Goal: Task Accomplishment & Management: Use online tool/utility

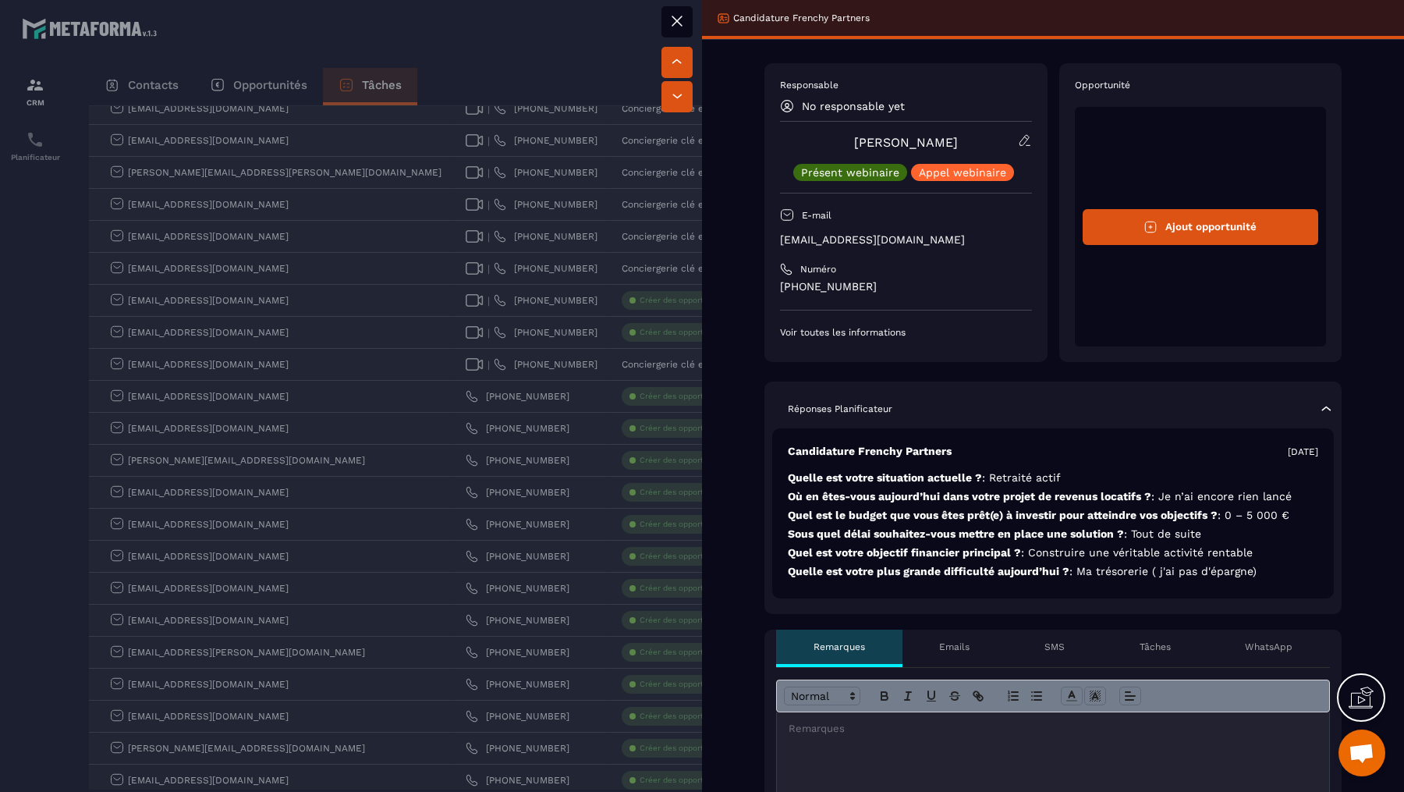
click at [863, 343] on div "Responsable No responsable yet [PERSON_NAME] Présent webinaire [PERSON_NAME] we…" at bounding box center [905, 212] width 283 height 299
drag, startPoint x: 875, startPoint y: 288, endPoint x: 770, endPoint y: 289, distance: 104.5
click at [770, 289] on div "Responsable No responsable yet [PERSON_NAME] Présent webinaire [PERSON_NAME] we…" at bounding box center [905, 212] width 283 height 299
copy p "[PHONE_NUMBER]"
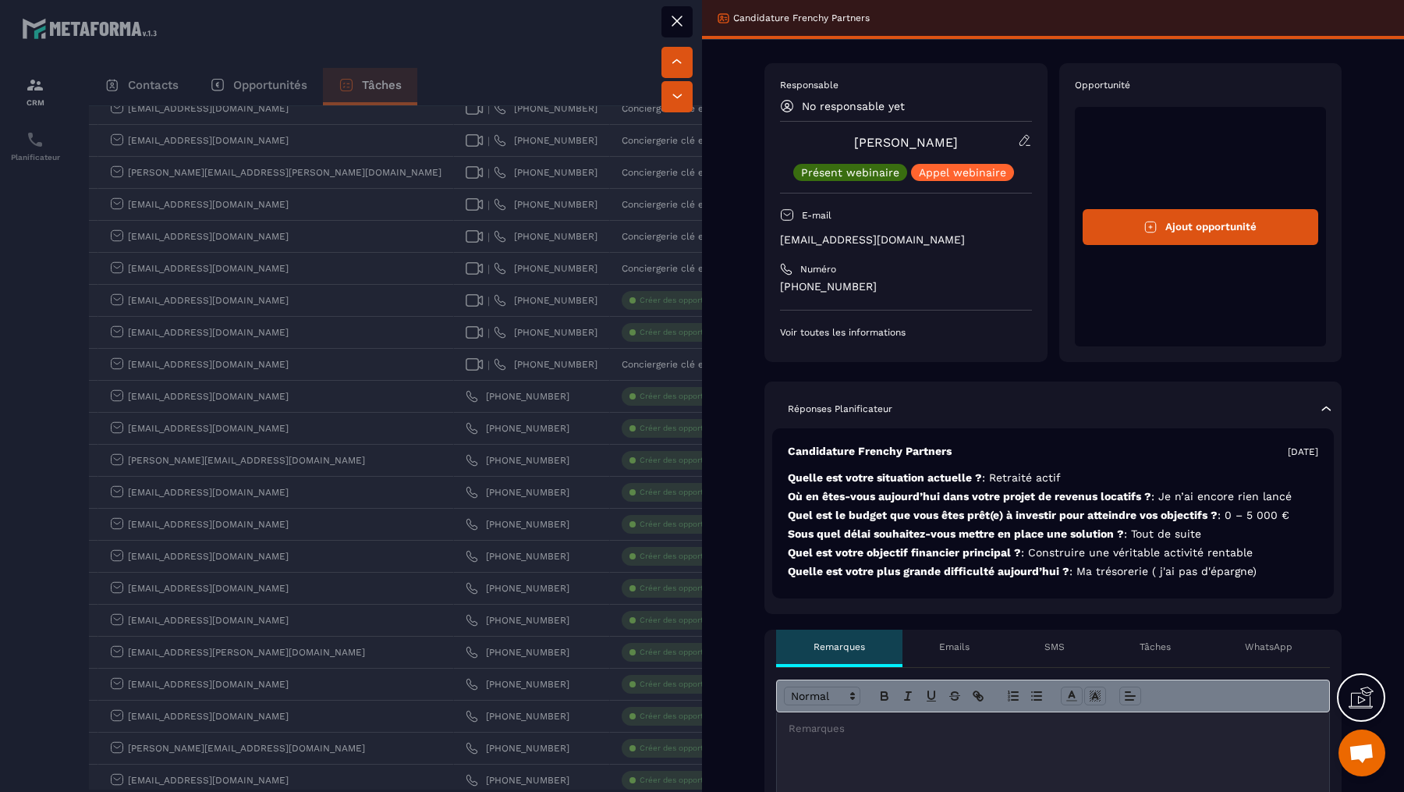
click at [569, 406] on div at bounding box center [702, 396] width 1404 height 792
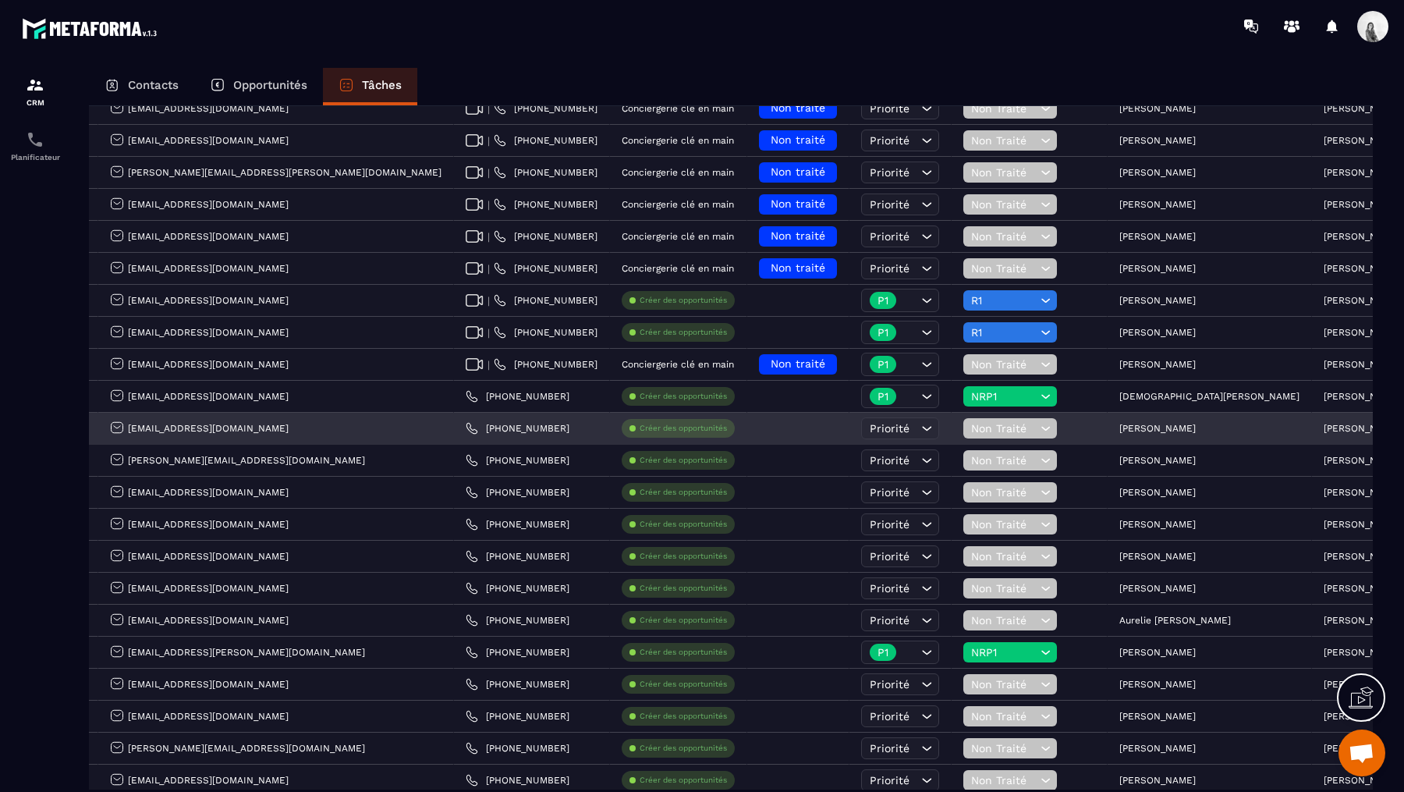
click at [971, 427] on span "Non Traité" at bounding box center [1004, 428] width 66 height 12
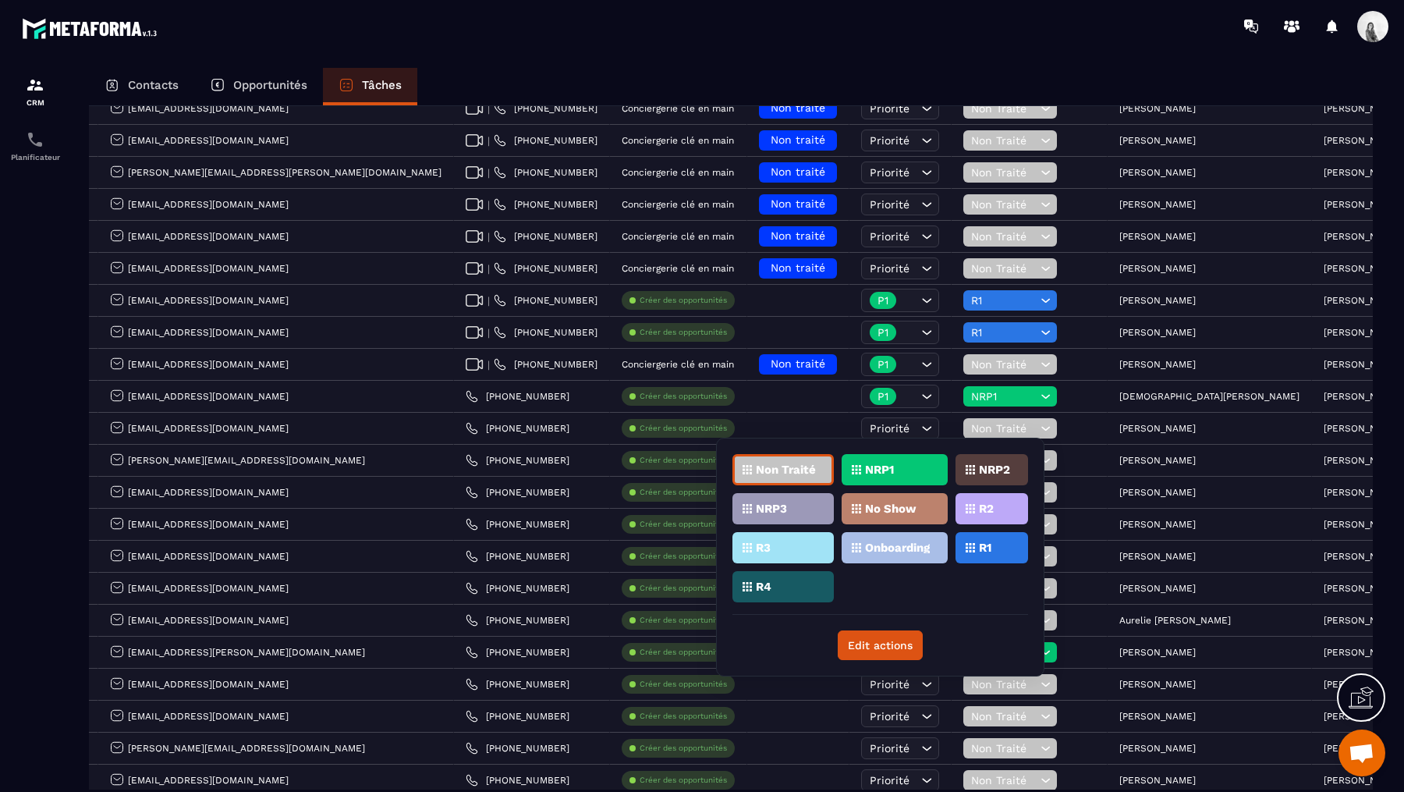
click at [892, 474] on div "NRP1" at bounding box center [894, 469] width 106 height 31
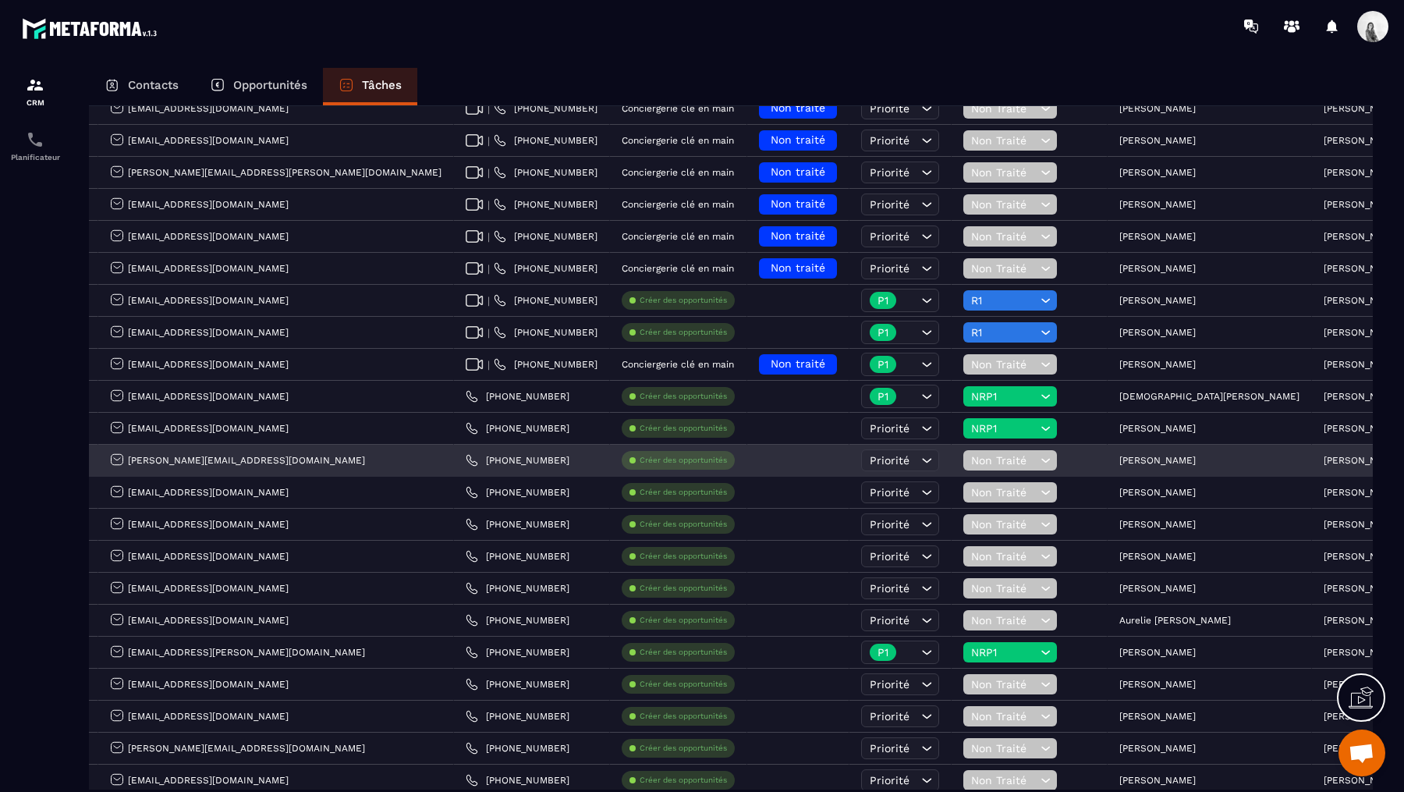
click at [971, 459] on span "Non Traité" at bounding box center [1004, 460] width 66 height 12
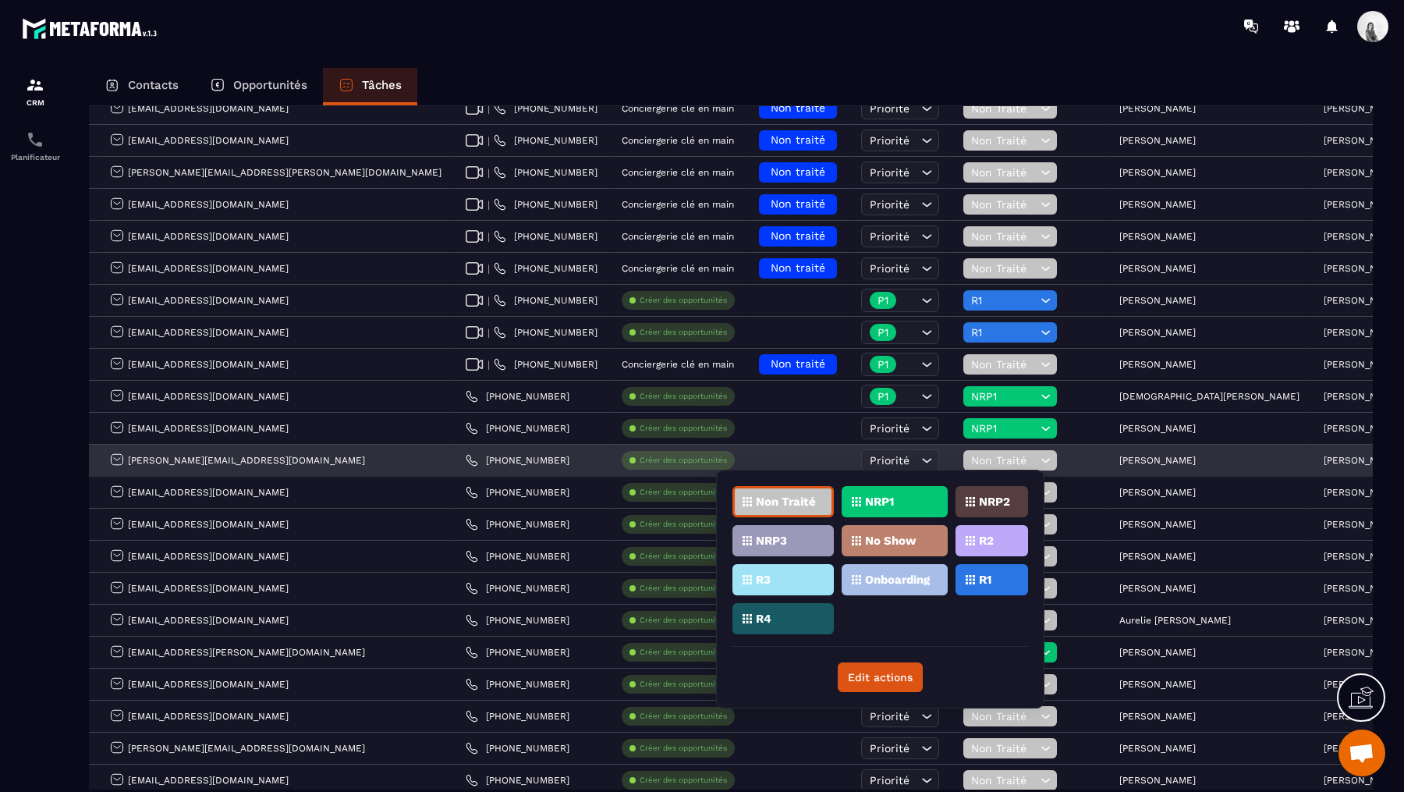
click at [1119, 456] on p "[PERSON_NAME]" at bounding box center [1157, 460] width 76 height 11
